Goal: Navigation & Orientation: Find specific page/section

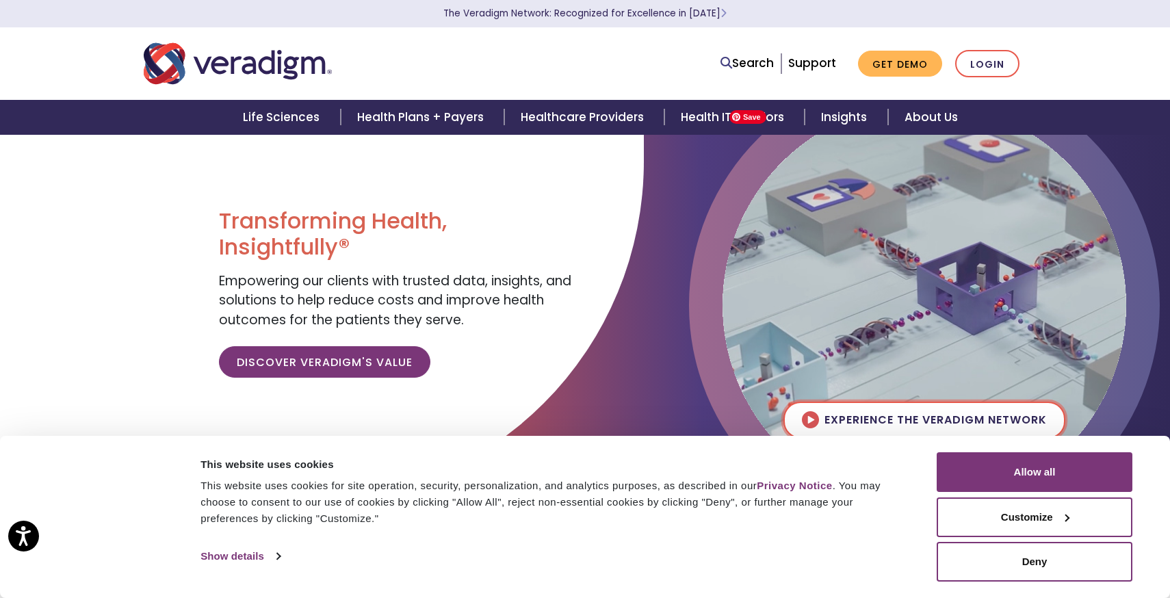
scroll to position [1548, 0]
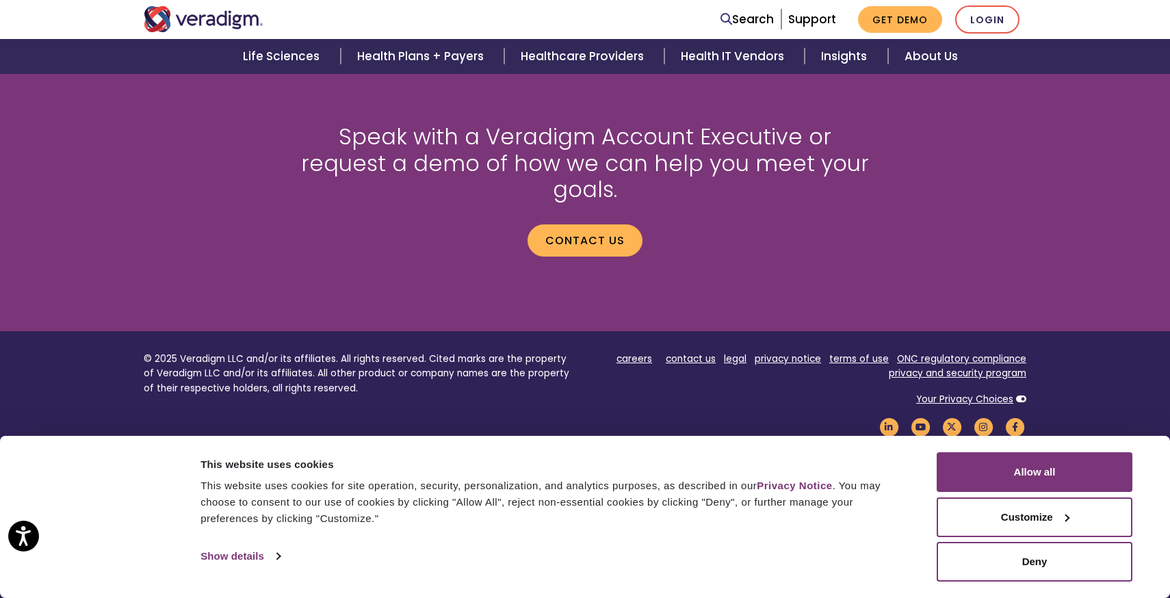
click at [982, 128] on div "Speak with a Veradigm Account Executive or request a demo of how we can help yo…" at bounding box center [584, 195] width 903 height 209
click at [645, 331] on footer "© 2025 Veradigm LLC and/or its affiliates. All rights reserved. Cited marks are…" at bounding box center [585, 474] width 1170 height 287
click at [642, 352] on link "careers" at bounding box center [634, 358] width 36 height 13
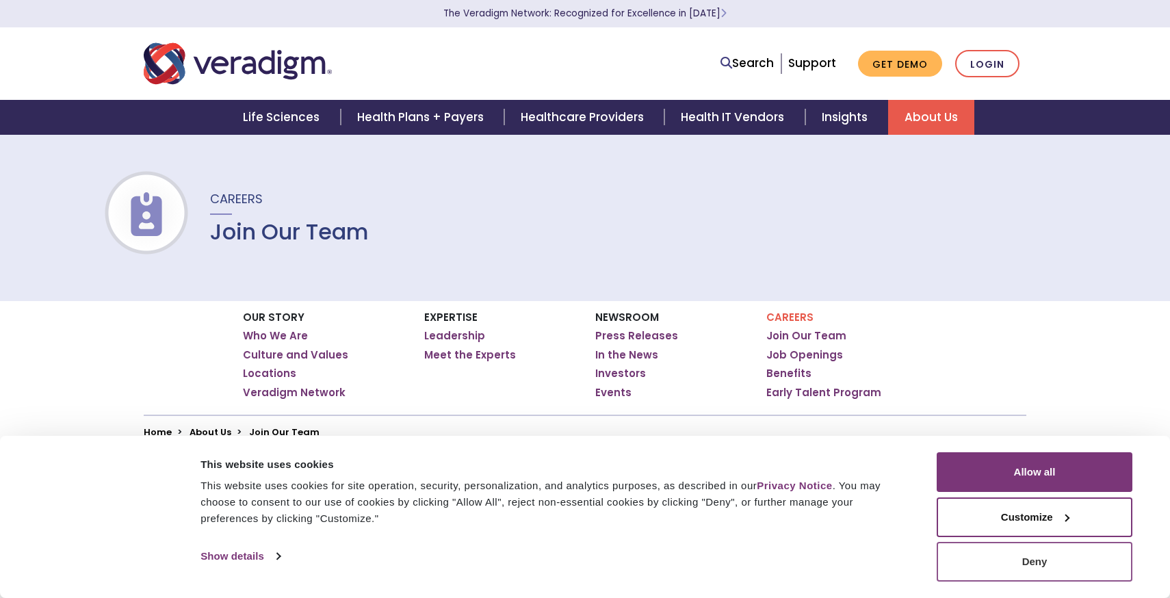
click at [1020, 571] on button "Deny" at bounding box center [1034, 562] width 196 height 40
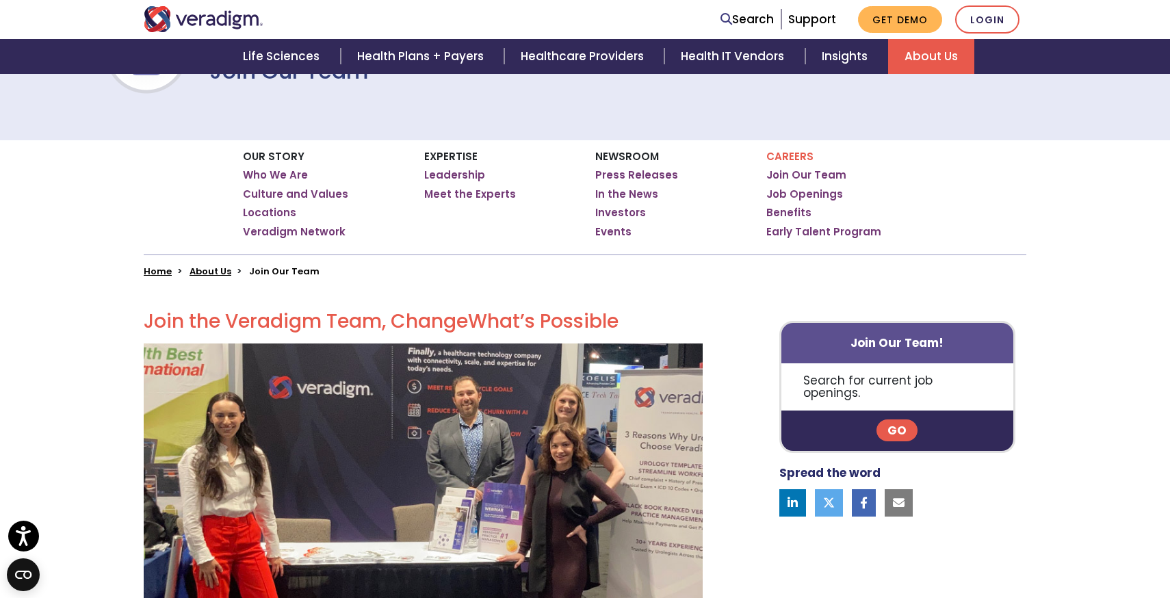
scroll to position [199, 0]
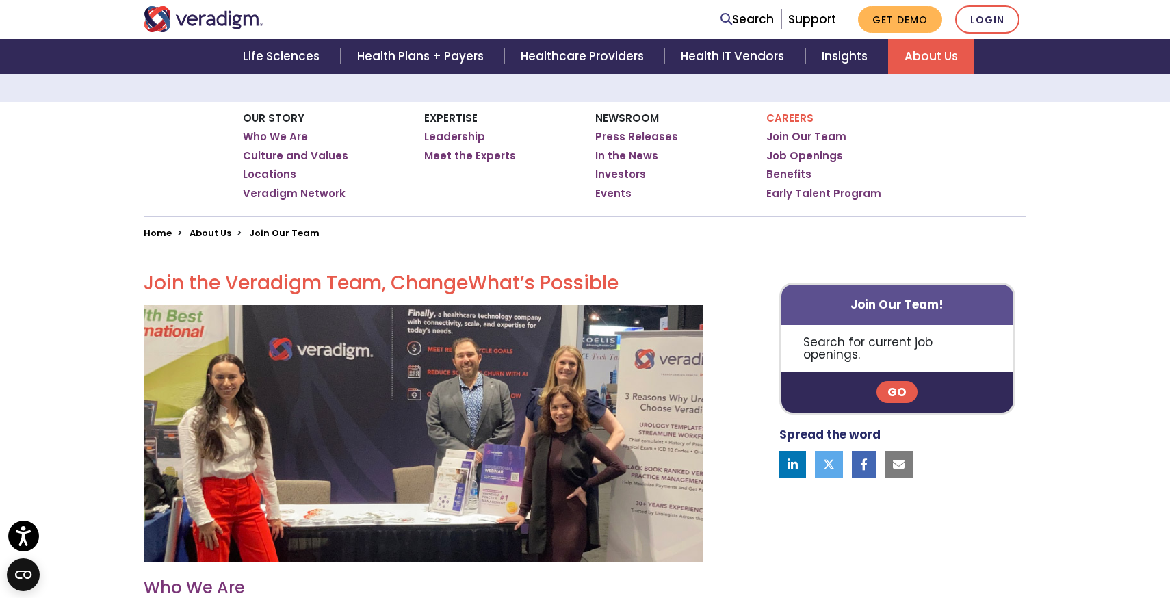
click at [835, 342] on p "Search for current job openings." at bounding box center [897, 348] width 232 height 47
click at [899, 381] on link "Go" at bounding box center [896, 392] width 41 height 22
